Goal: Check status: Check status

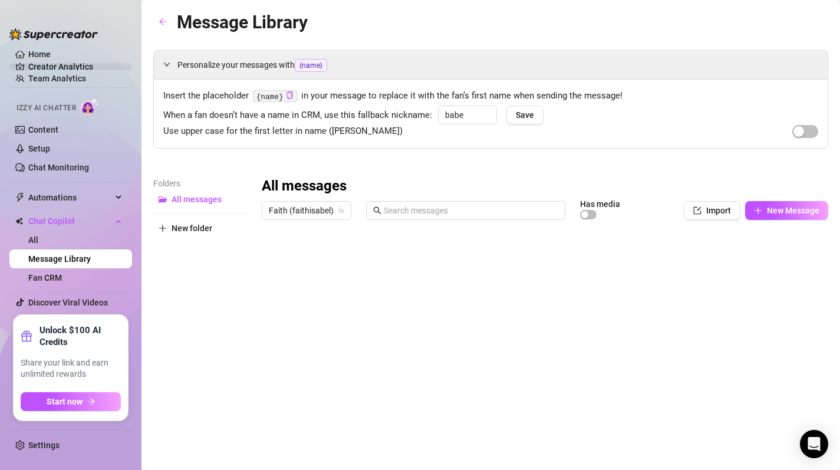
click at [70, 67] on link "Creator Analytics" at bounding box center [75, 66] width 94 height 19
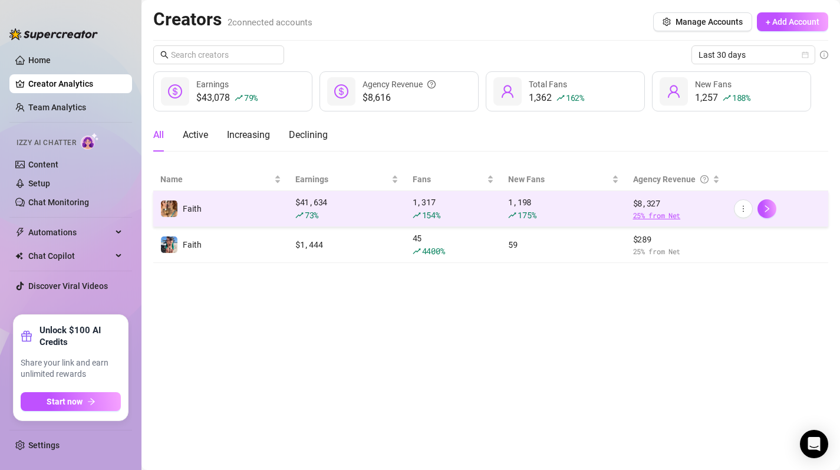
click at [695, 211] on span "25 % from Net" at bounding box center [676, 215] width 87 height 11
click at [507, 225] on td "1,198 175 %" at bounding box center [563, 209] width 124 height 36
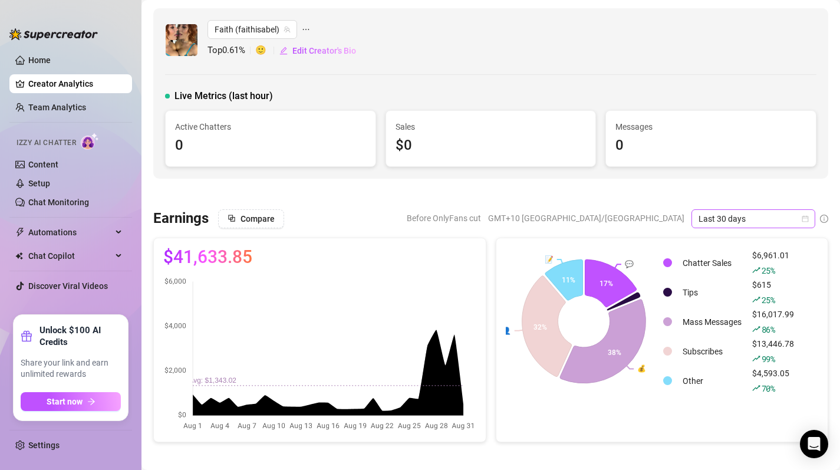
click at [810, 219] on div "Last 30 days" at bounding box center [754, 218] width 124 height 19
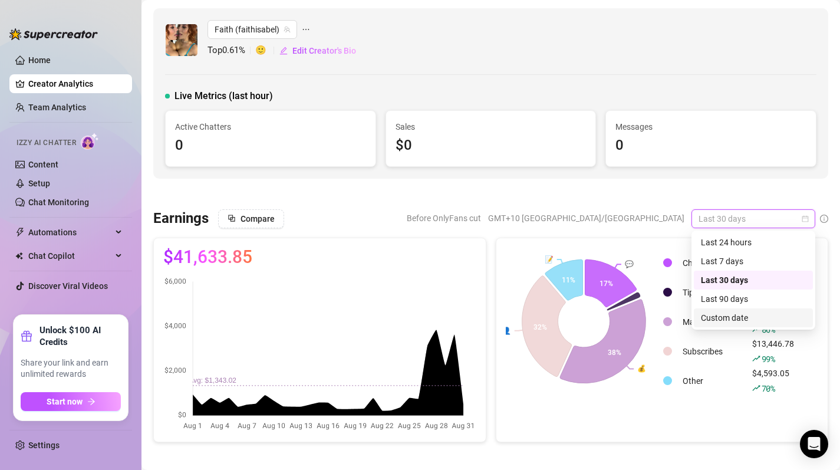
click at [727, 316] on div "Custom date" at bounding box center [753, 317] width 105 height 13
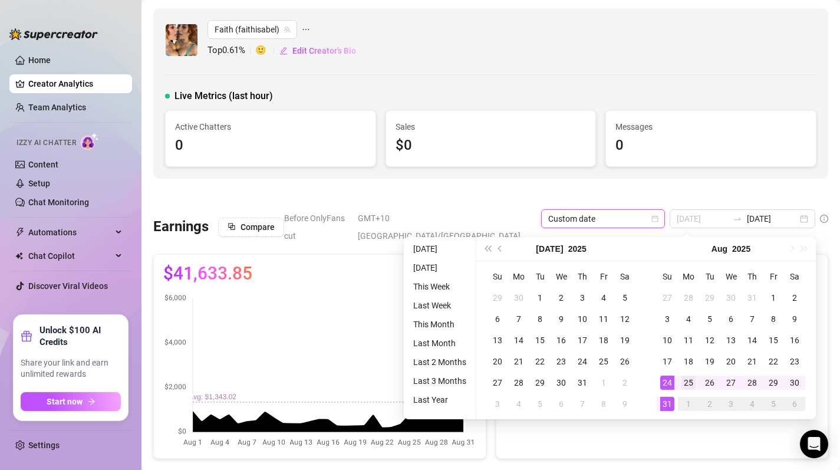
type input "[DATE]"
click at [688, 385] on div "25" at bounding box center [689, 383] width 14 height 14
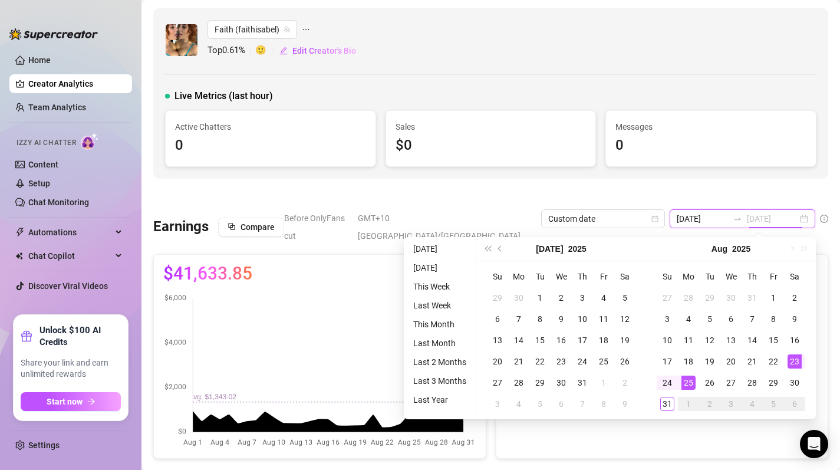
type input "[DATE]"
click at [662, 404] on div "31" at bounding box center [668, 404] width 14 height 14
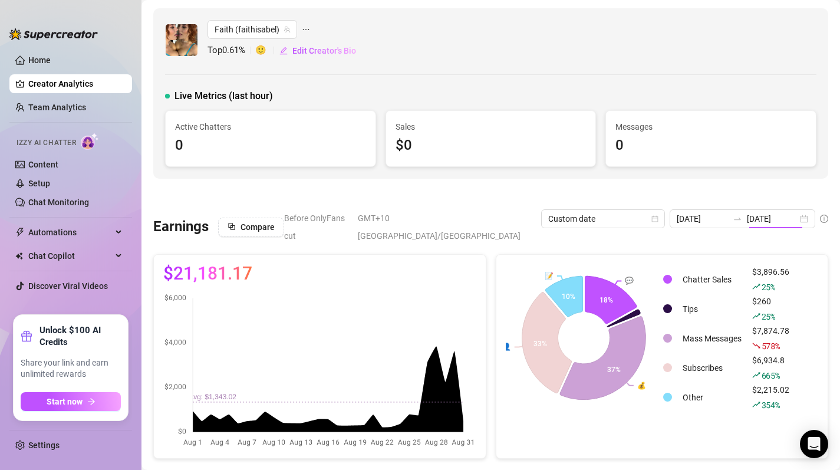
type input "[DATE]"
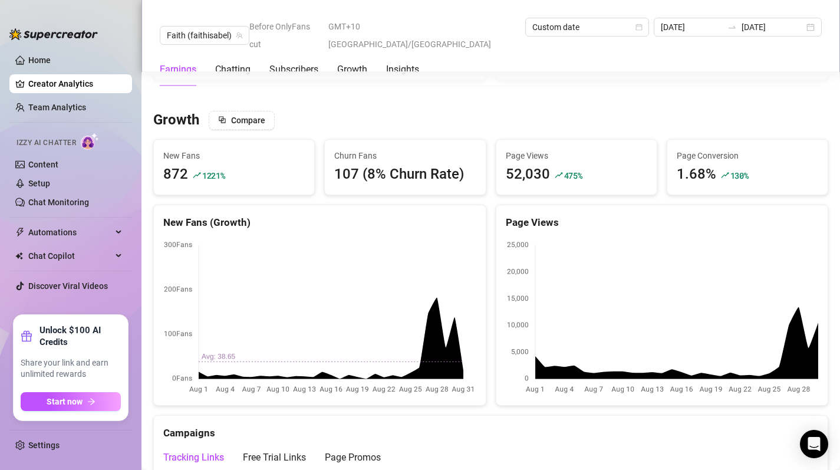
scroll to position [998, 0]
